Goal: Navigation & Orientation: Find specific page/section

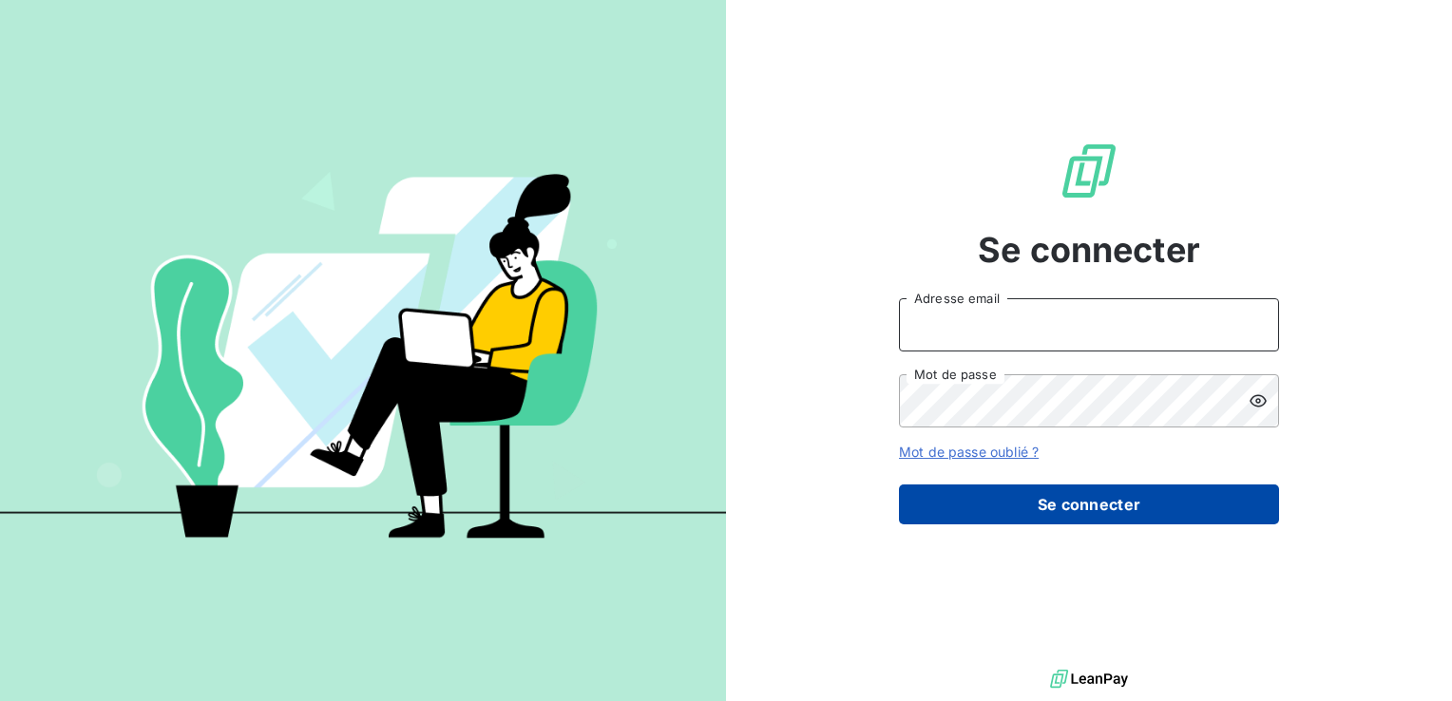
type input "[PERSON_NAME][EMAIL_ADDRESS][DOMAIN_NAME]"
click at [1047, 513] on button "Se connecter" at bounding box center [1089, 505] width 380 height 40
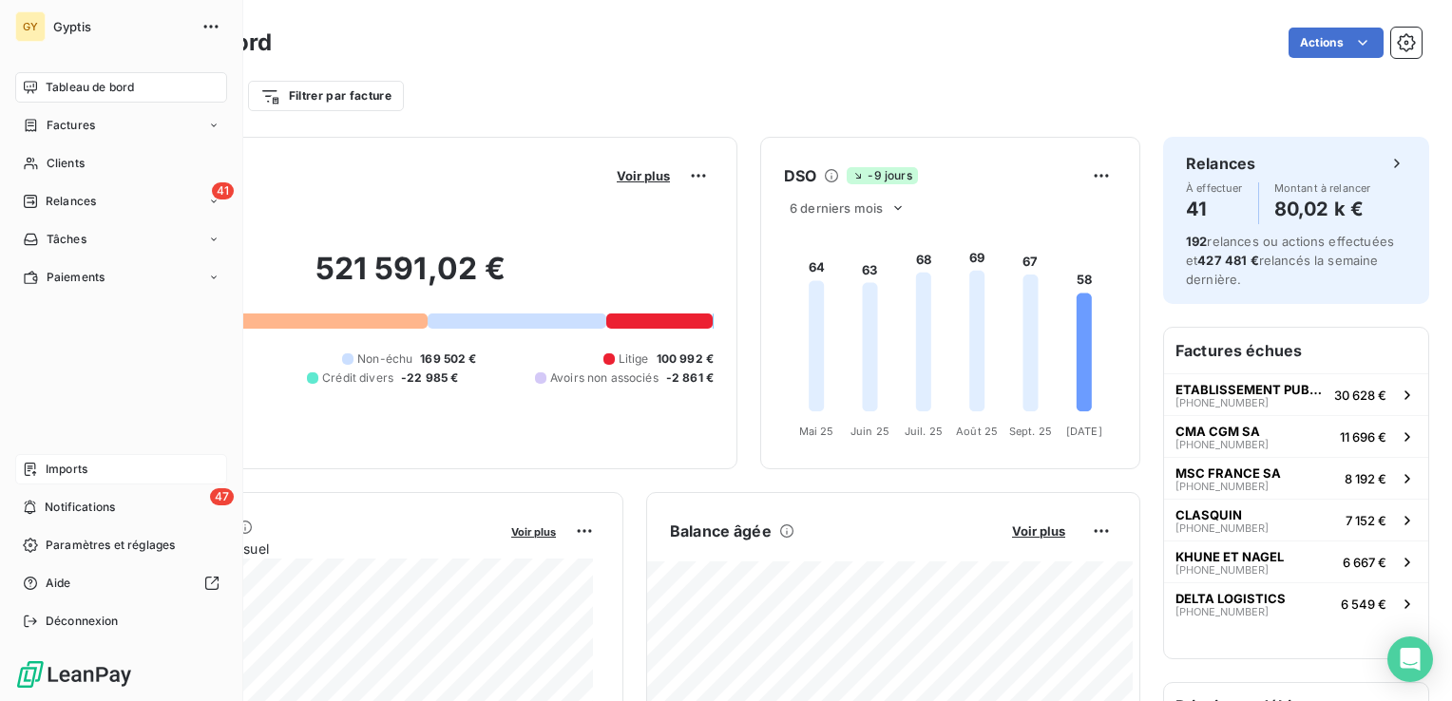
click at [94, 470] on div "Imports" at bounding box center [121, 469] width 212 height 30
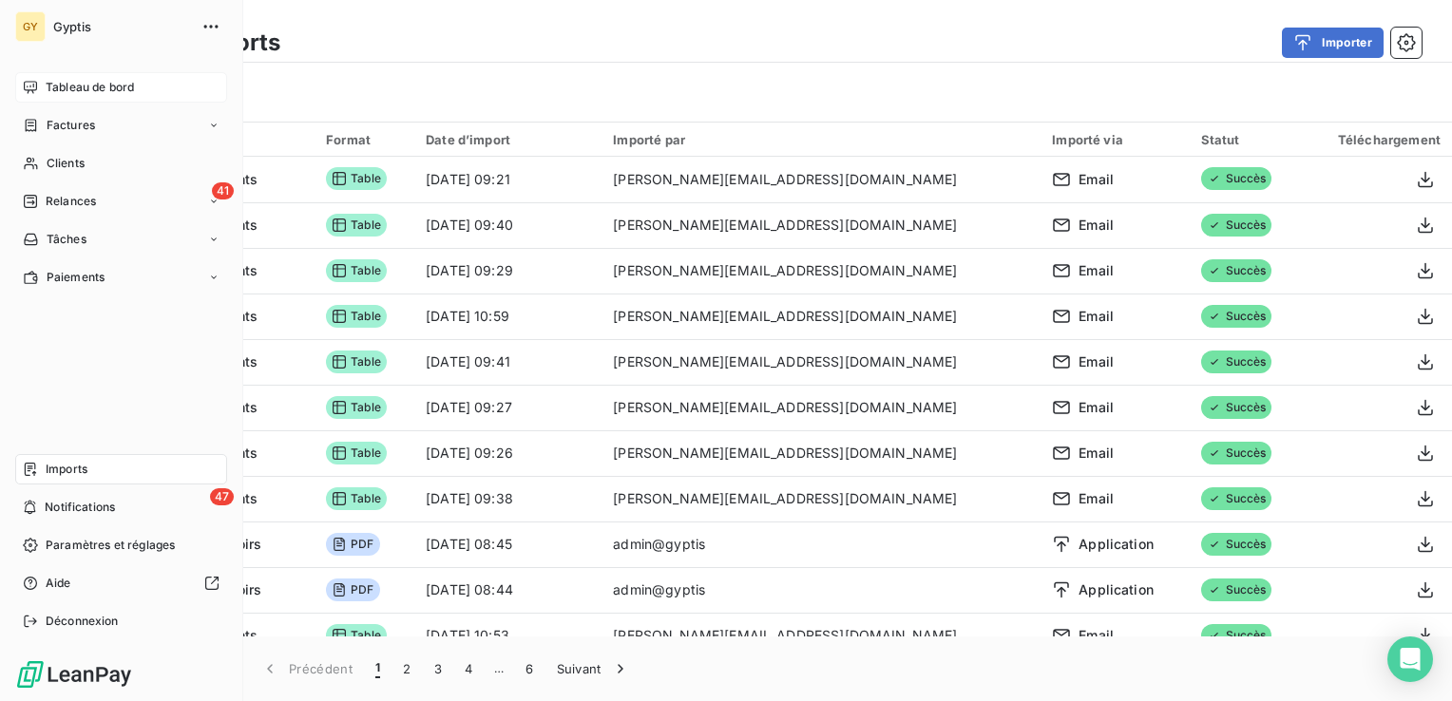
click at [57, 93] on span "Tableau de bord" at bounding box center [90, 87] width 88 height 17
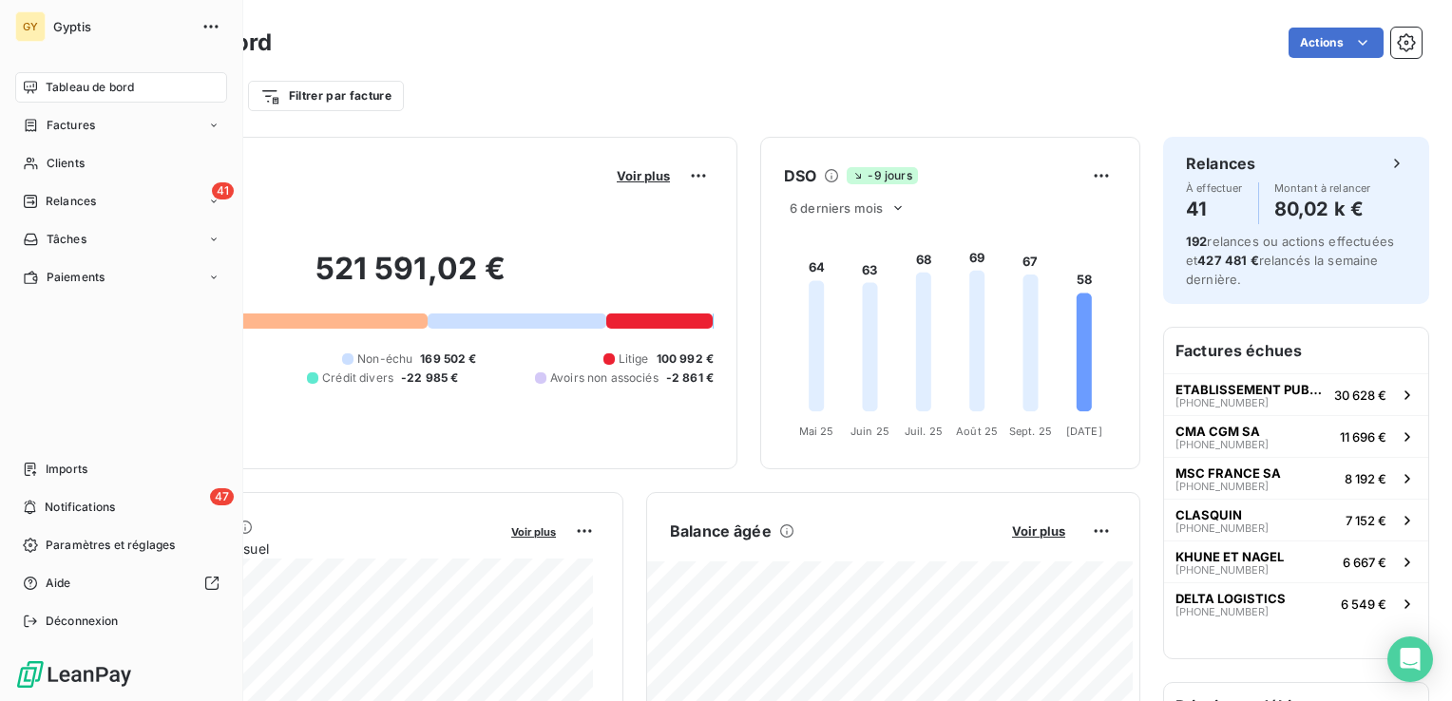
click at [49, 86] on span "Tableau de bord" at bounding box center [90, 87] width 88 height 17
click at [87, 89] on span "Tableau de bord" at bounding box center [90, 87] width 88 height 17
click at [47, 465] on span "Imports" at bounding box center [67, 469] width 42 height 17
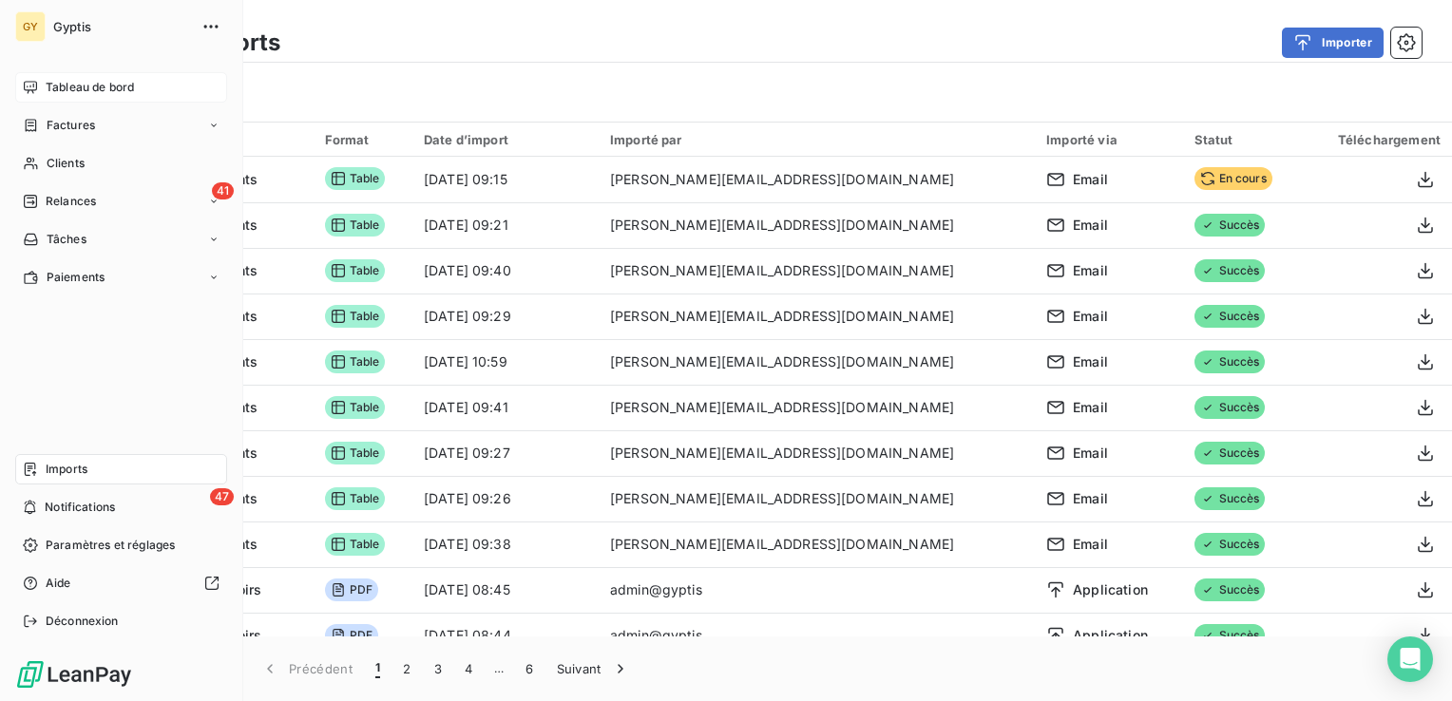
click at [68, 89] on span "Tableau de bord" at bounding box center [90, 87] width 88 height 17
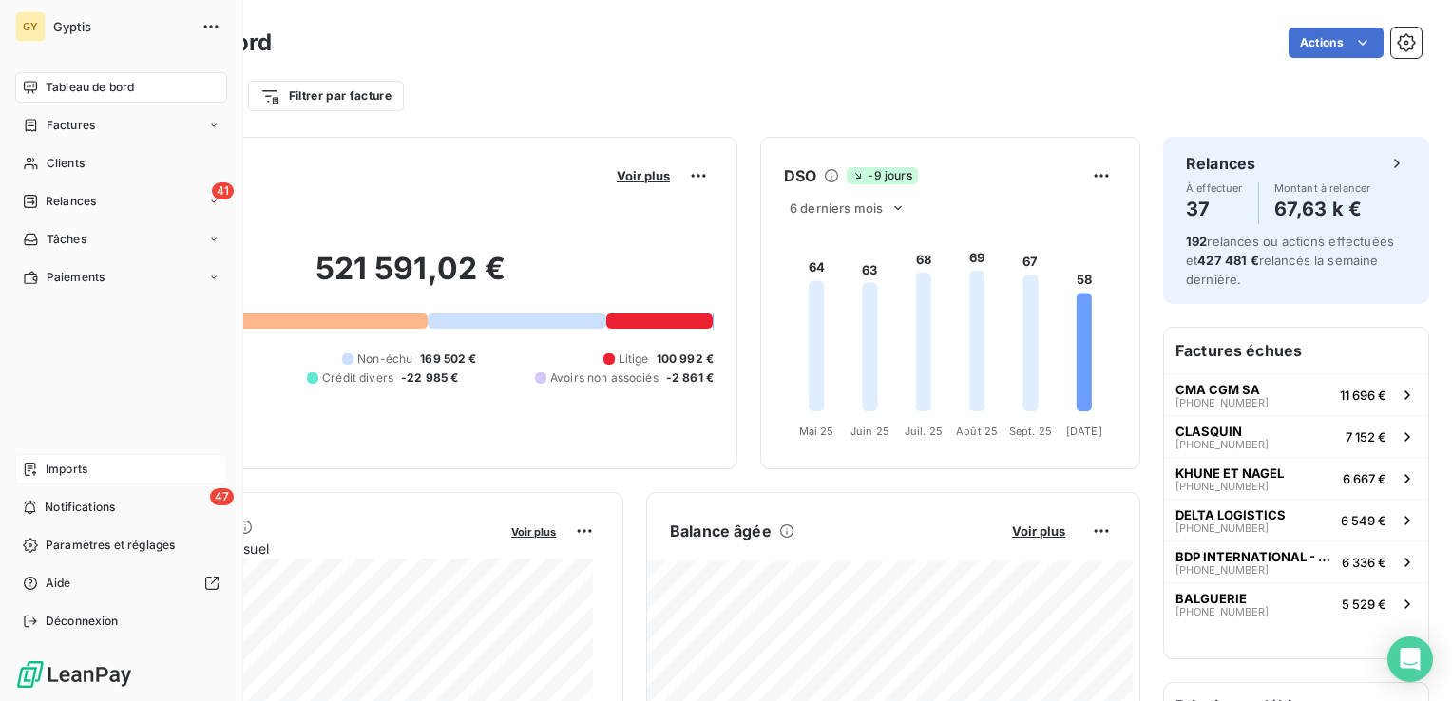
click at [80, 467] on span "Imports" at bounding box center [67, 469] width 42 height 17
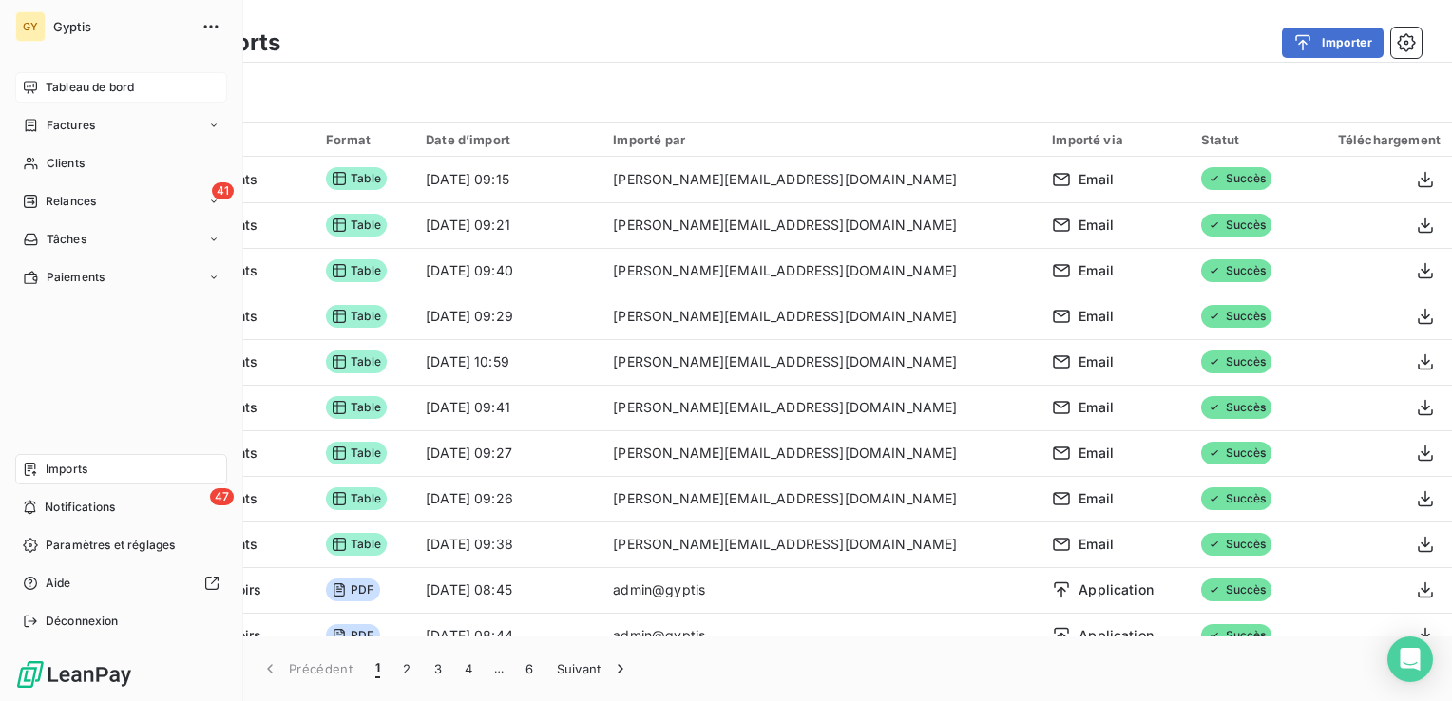
click at [122, 86] on span "Tableau de bord" at bounding box center [90, 87] width 88 height 17
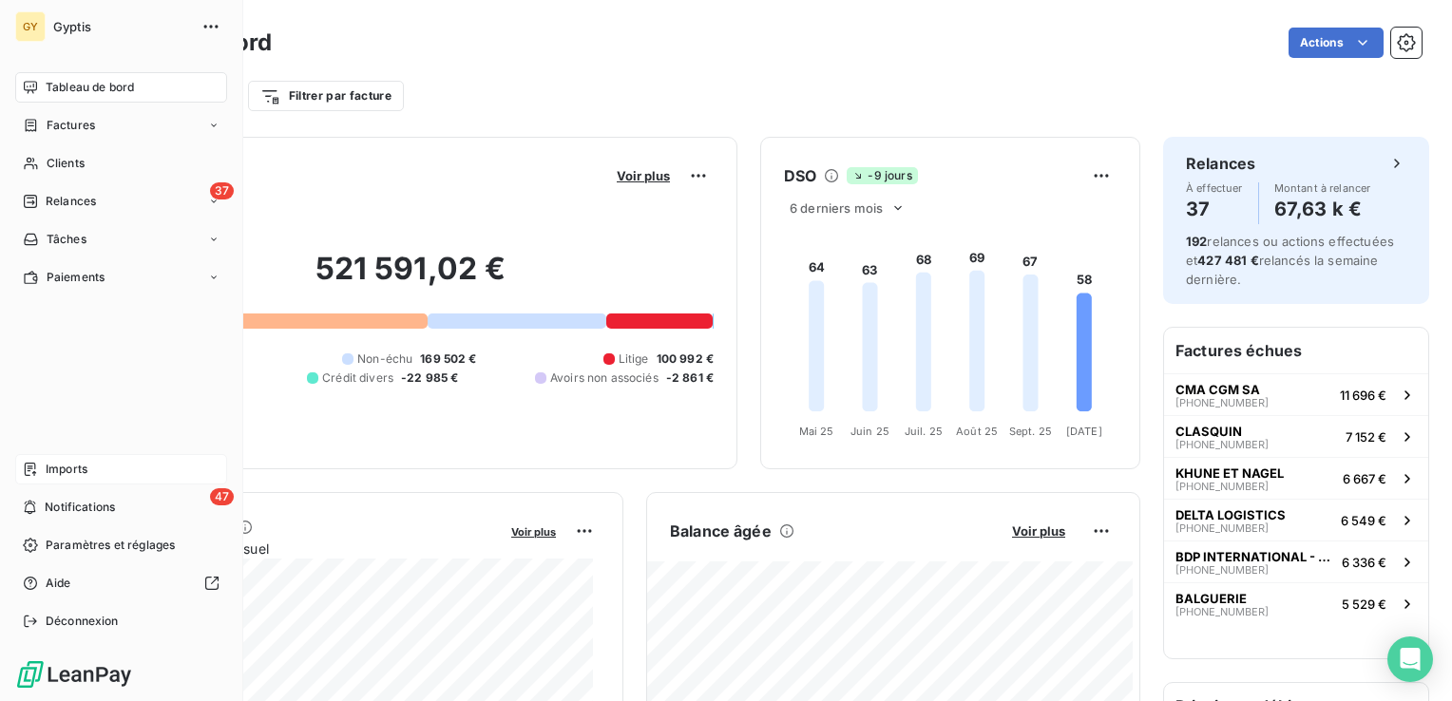
click at [50, 467] on span "Imports" at bounding box center [67, 469] width 42 height 17
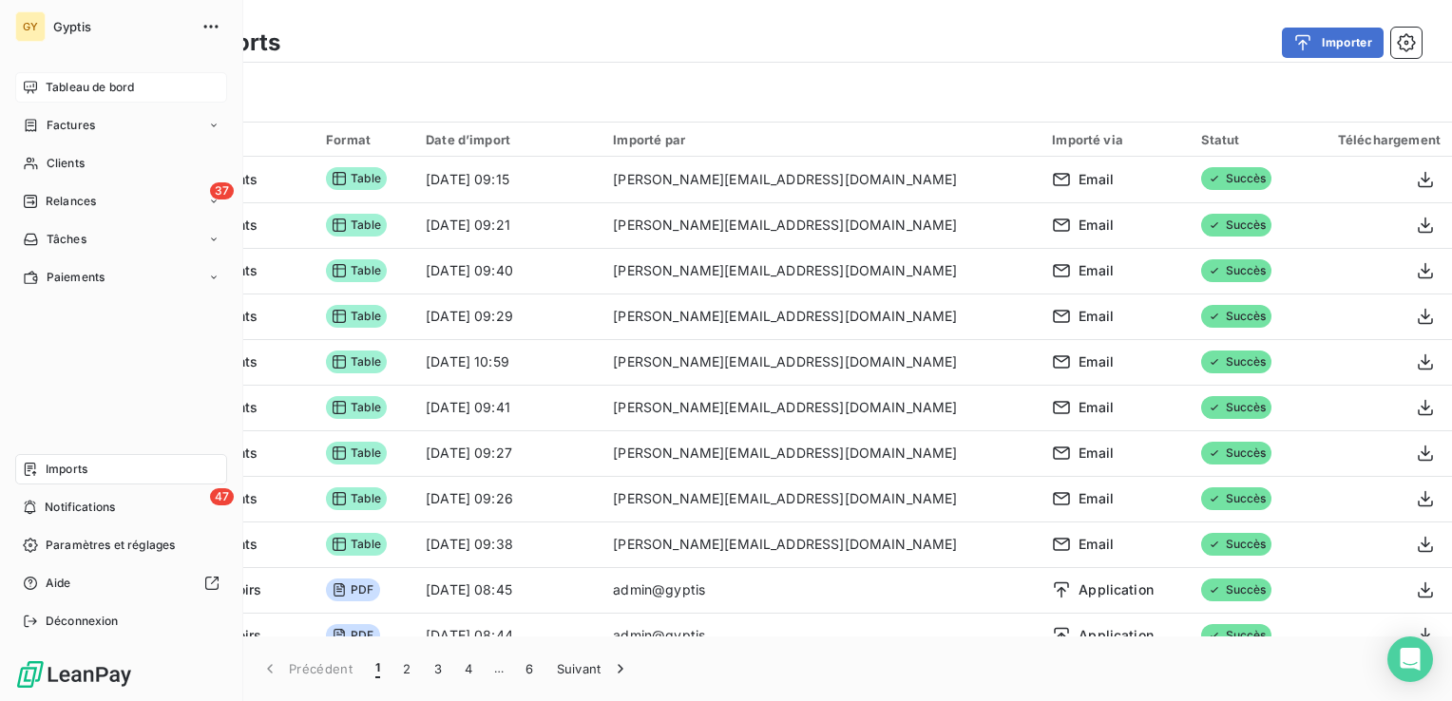
click at [76, 96] on div "Tableau de bord" at bounding box center [121, 87] width 212 height 30
